Goal: Find specific page/section: Find specific page/section

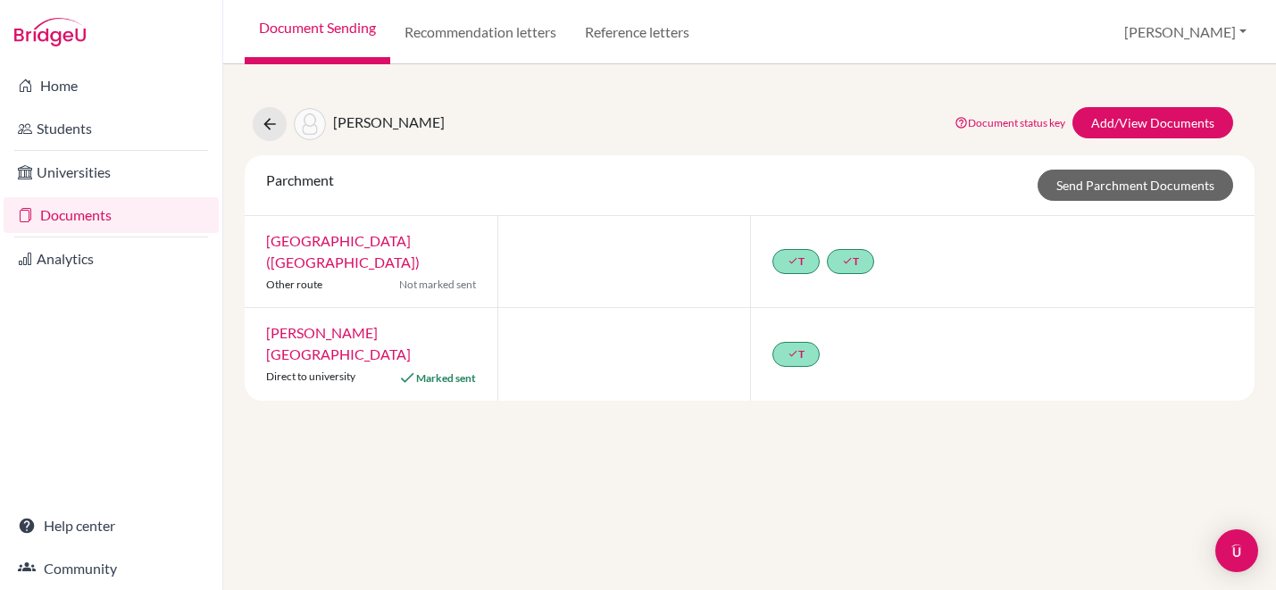
click at [332, 33] on link "Document Sending" at bounding box center [318, 32] width 146 height 64
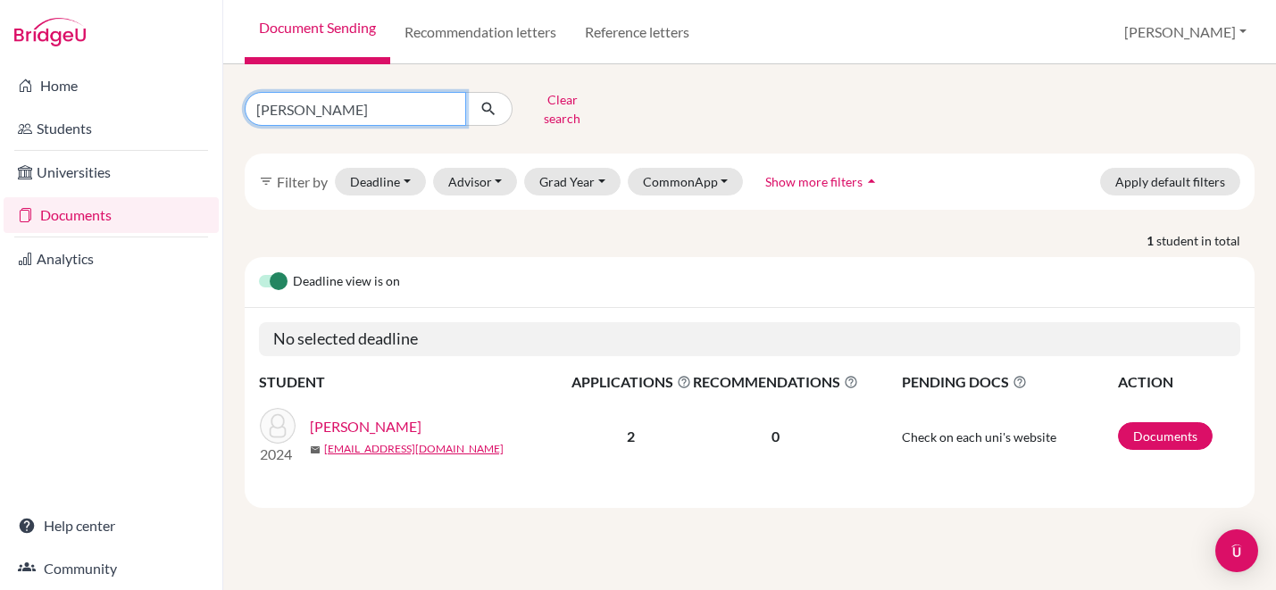
click at [445, 104] on input "joseph perusek" at bounding box center [355, 109] width 221 height 34
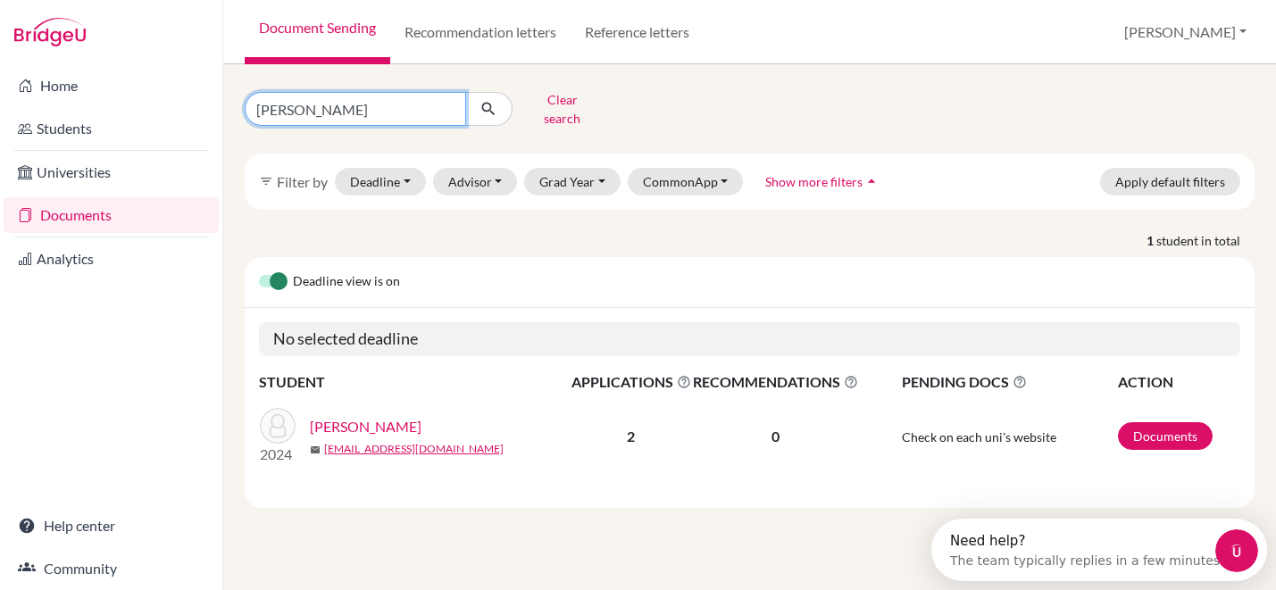
type input "kayla pacheco"
click button "submit" at bounding box center [488, 109] width 47 height 34
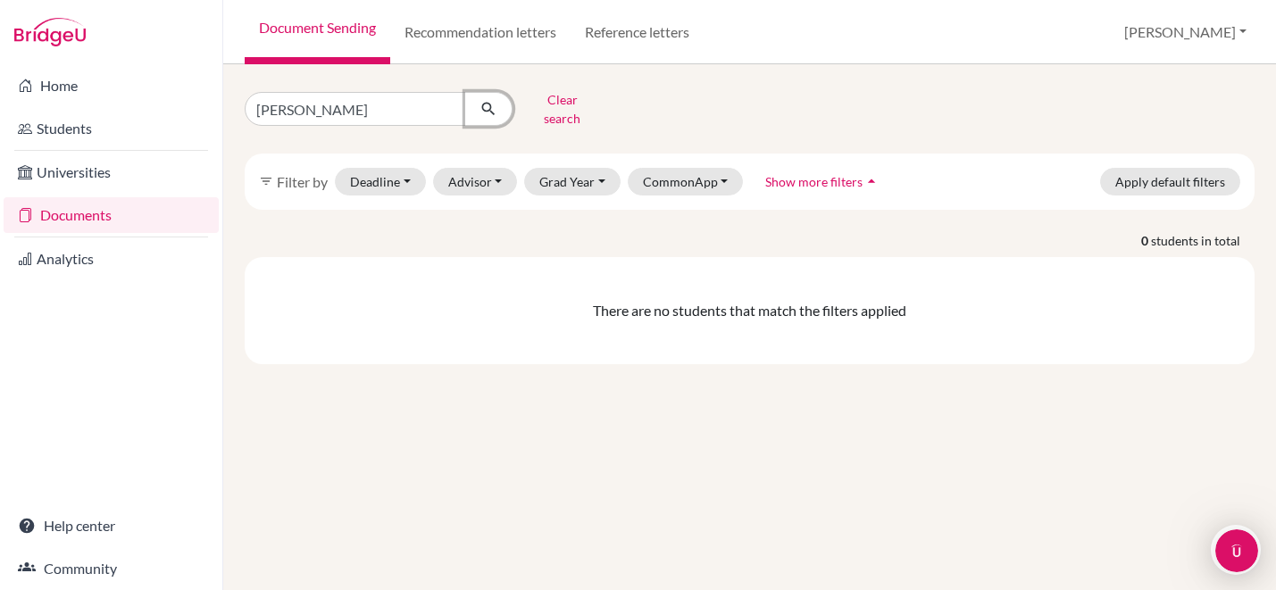
click at [488, 110] on icon "submit" at bounding box center [488, 109] width 18 height 18
click at [596, 171] on button "Grad Year" at bounding box center [572, 182] width 96 height 28
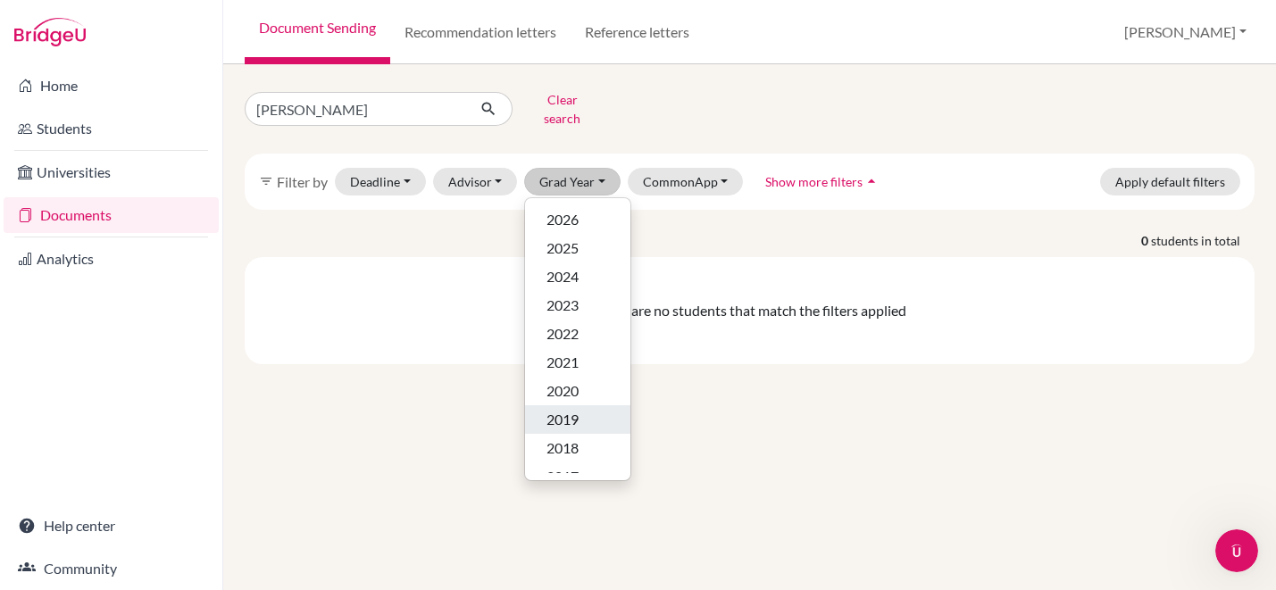
click at [578, 409] on div "2019" at bounding box center [577, 419] width 62 height 21
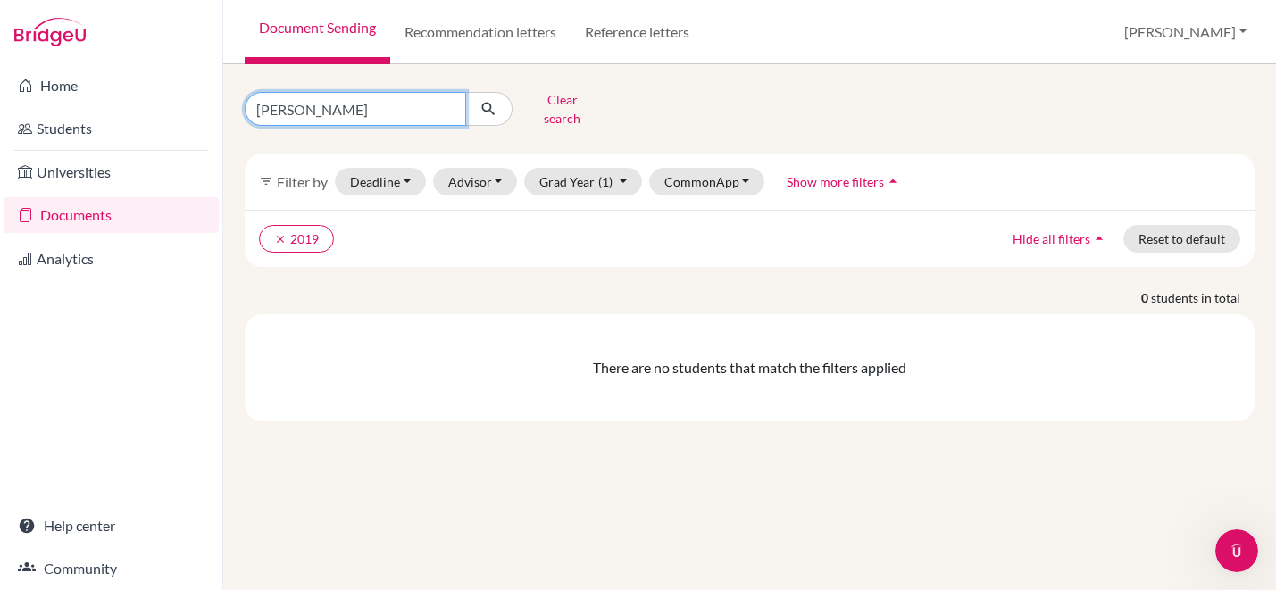
click at [410, 96] on input "kayla pacheco" at bounding box center [355, 109] width 221 height 34
type input "kayla"
click button "submit" at bounding box center [488, 109] width 47 height 34
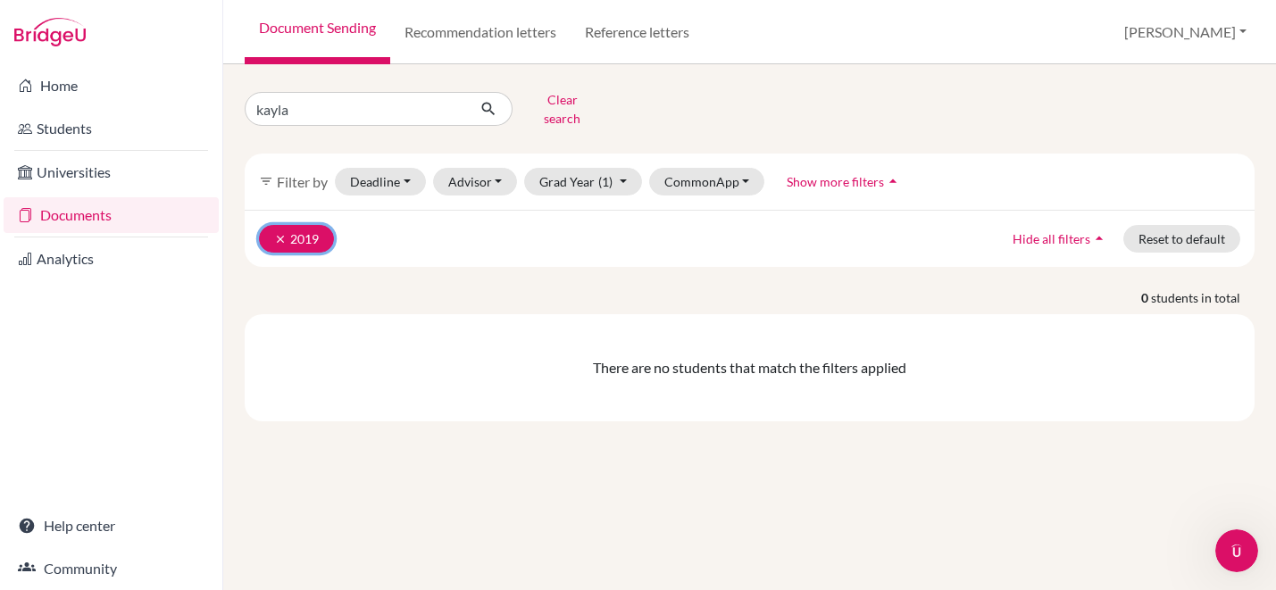
click at [279, 233] on icon "clear" at bounding box center [280, 239] width 12 height 12
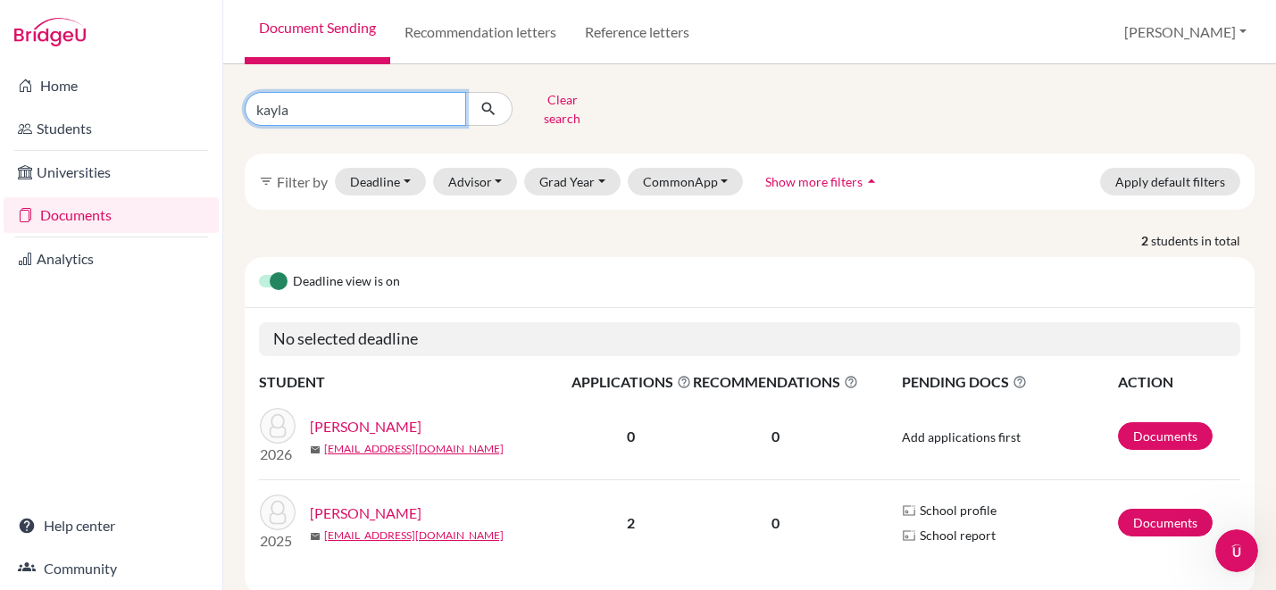
click at [446, 104] on input "kayla" at bounding box center [355, 109] width 221 height 34
click at [698, 102] on div "Clear search" at bounding box center [749, 109] width 1036 height 46
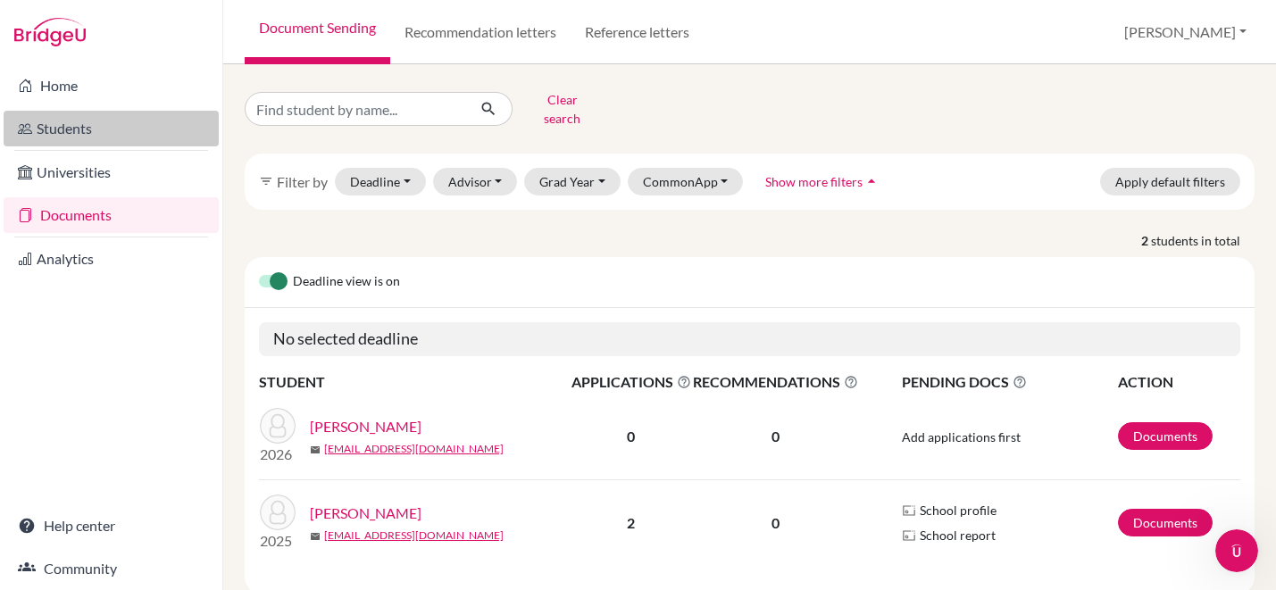
click at [79, 129] on link "Students" at bounding box center [111, 129] width 215 height 36
